Goal: Task Accomplishment & Management: Use online tool/utility

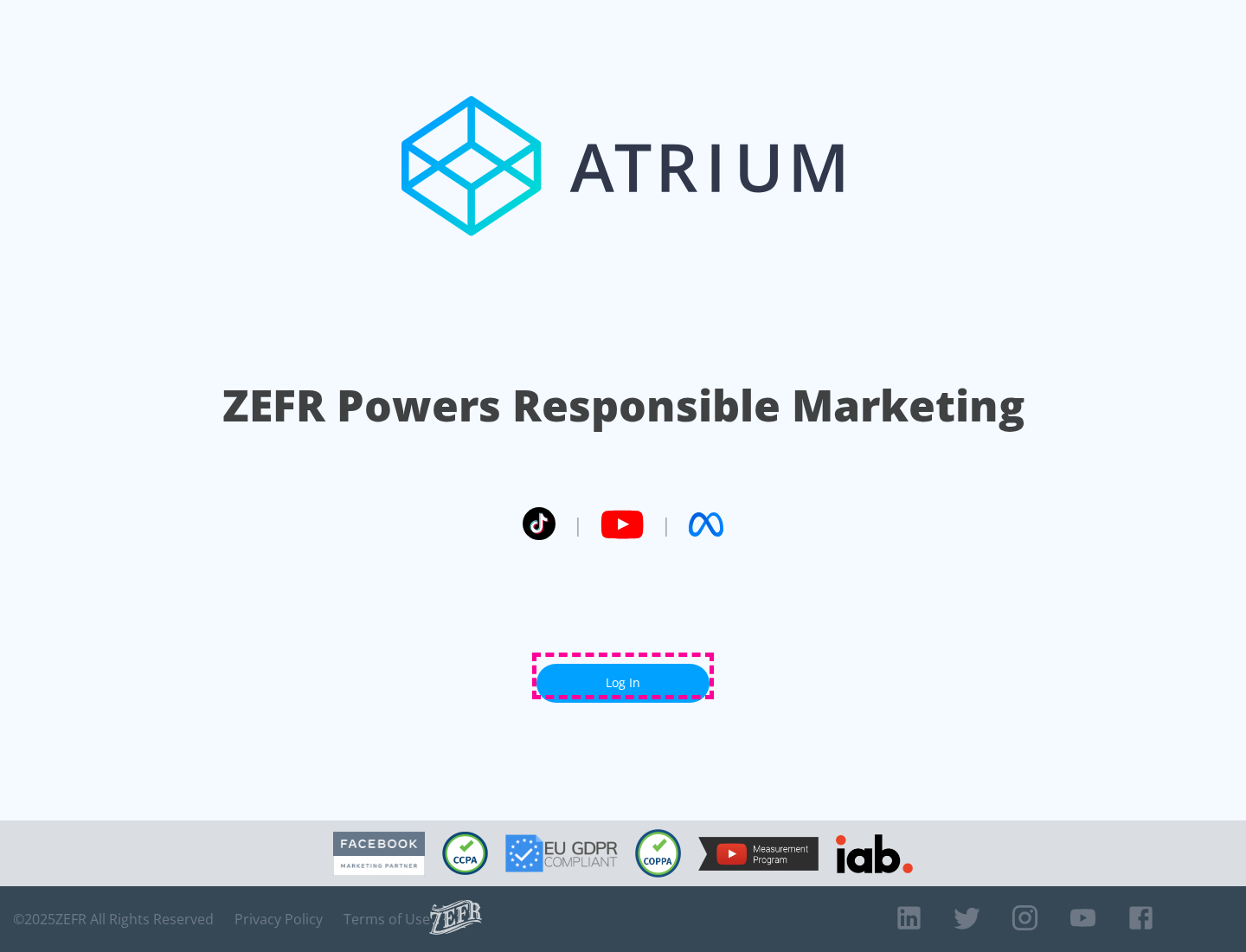
click at [623, 676] on link "Log In" at bounding box center [623, 683] width 174 height 39
